Goal: Find specific fact: Find specific fact

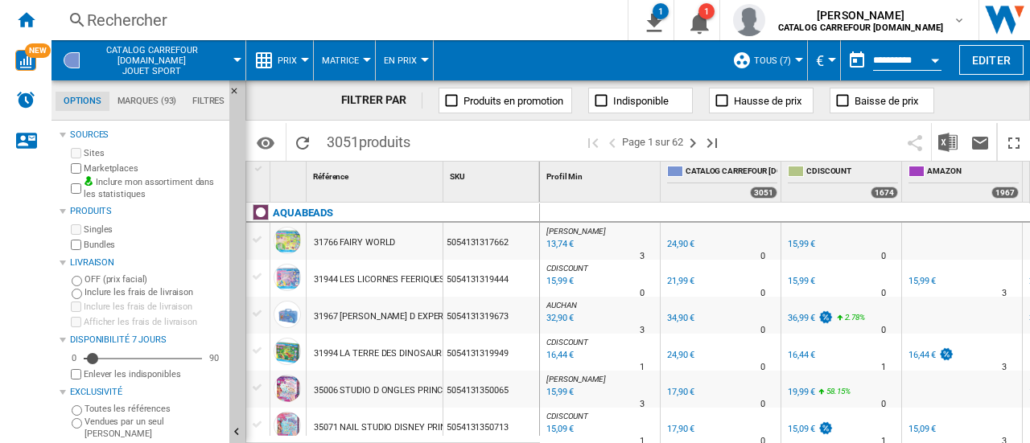
click at [229, 25] on div "Rechercher" at bounding box center [336, 20] width 499 height 23
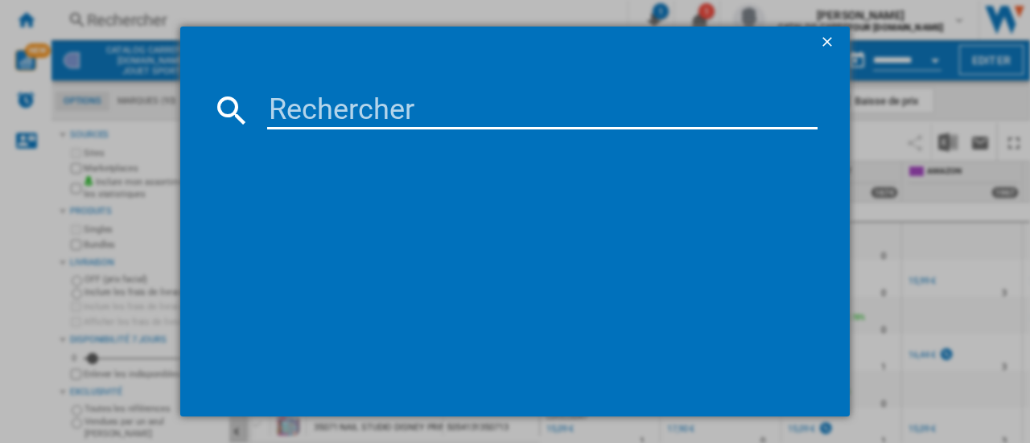
click at [347, 109] on input at bounding box center [542, 110] width 550 height 39
paste input "5702017866956"
type input "5702017866956"
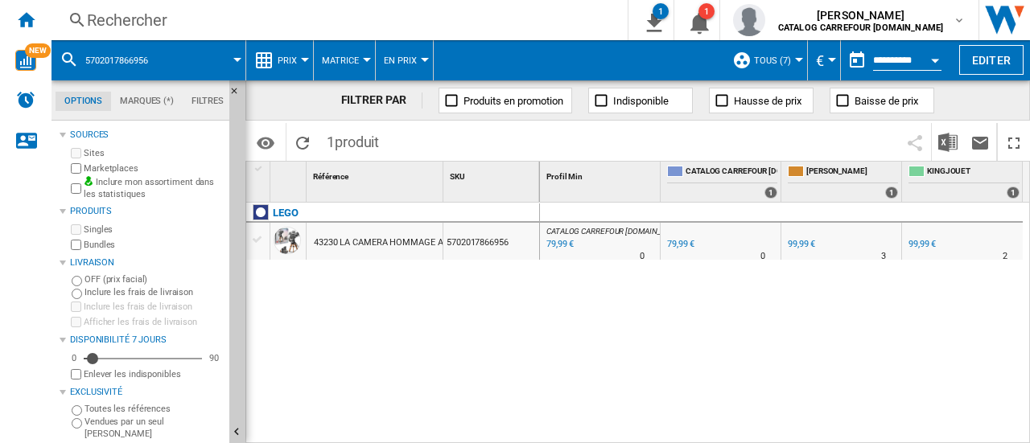
click at [389, 434] on div "LEGO 43230 LA CAMERA HOMMAGE A [PERSON_NAME] 5702017866956" at bounding box center [393, 319] width 294 height 233
drag, startPoint x: 847, startPoint y: 372, endPoint x: 818, endPoint y: 298, distance: 79.5
click at [848, 372] on div "CATALOG CARREFOUR [DOMAIN_NAME] : 0.0 % 79,99 € % N/A 0 CATALOG CARREFOUR [DOMA…" at bounding box center [785, 324] width 491 height 242
click at [809, 292] on div "CATALOG CARREFOUR [DOMAIN_NAME] : 0.0 % 79,99 € % N/A 0 CATALOG CARREFOUR [DOMA…" at bounding box center [785, 324] width 491 height 242
click at [800, 240] on div "99,99 €" at bounding box center [800, 244] width 27 height 10
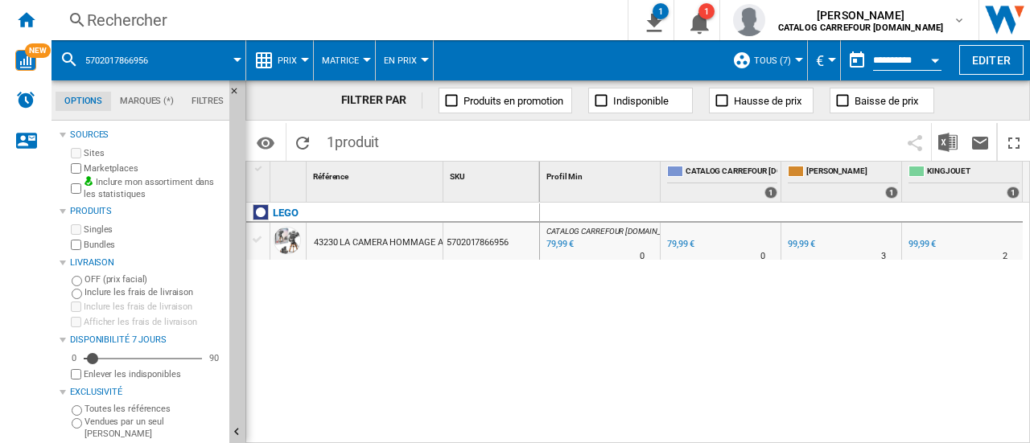
click at [364, 331] on div "LEGO 43230 LA CAMERA HOMMAGE A [PERSON_NAME] 5702017866956" at bounding box center [393, 319] width 294 height 233
